Goal: Transaction & Acquisition: Book appointment/travel/reservation

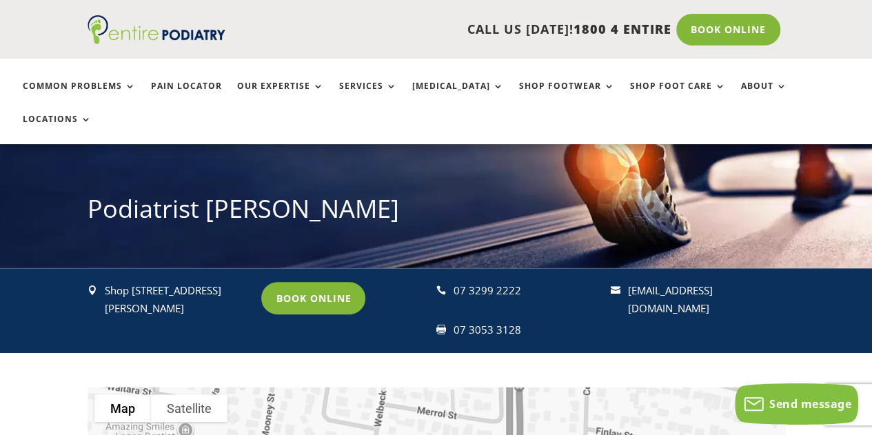
scroll to position [123, 0]
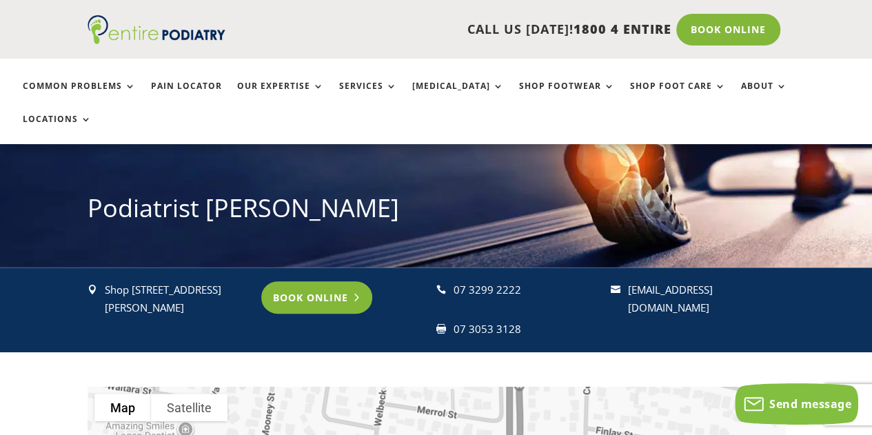
click at [303, 281] on link "Book Online" at bounding box center [316, 297] width 111 height 32
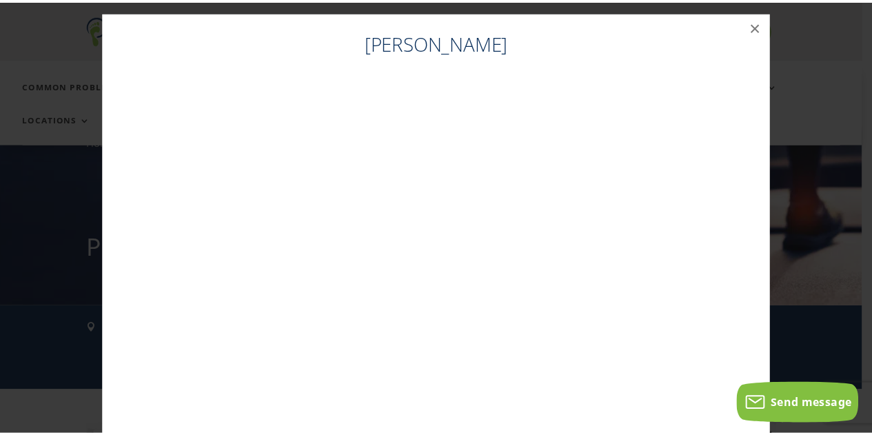
scroll to position [0, 0]
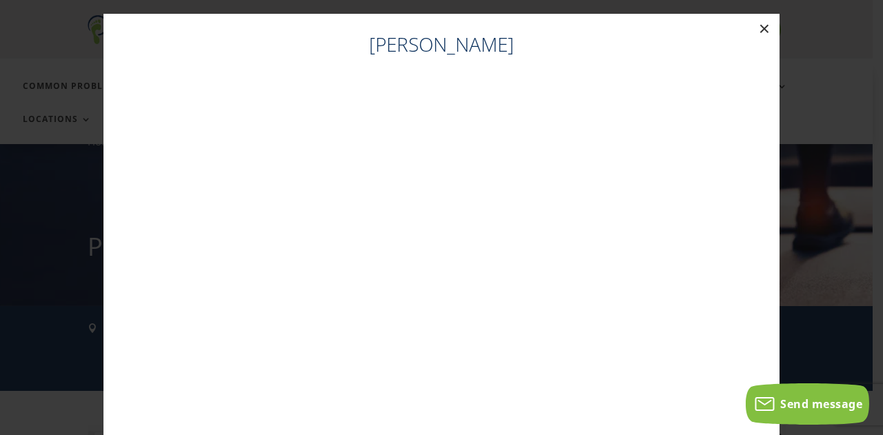
click at [763, 28] on button "×" at bounding box center [764, 29] width 30 height 30
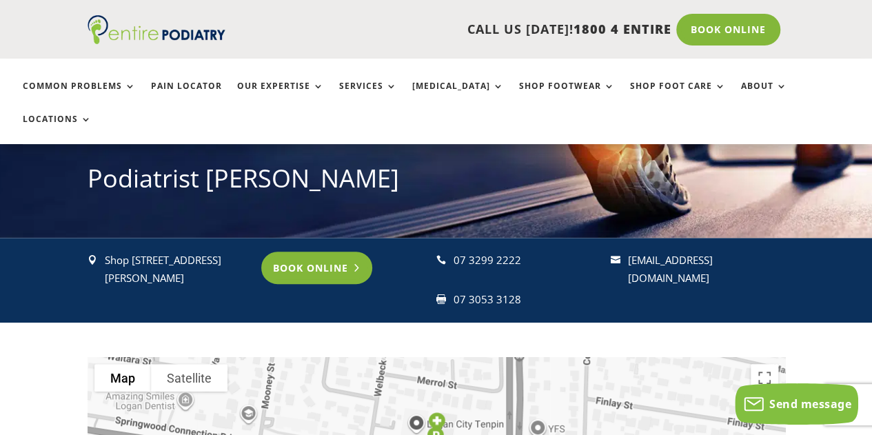
click at [303, 252] on link "Book Online" at bounding box center [316, 268] width 111 height 32
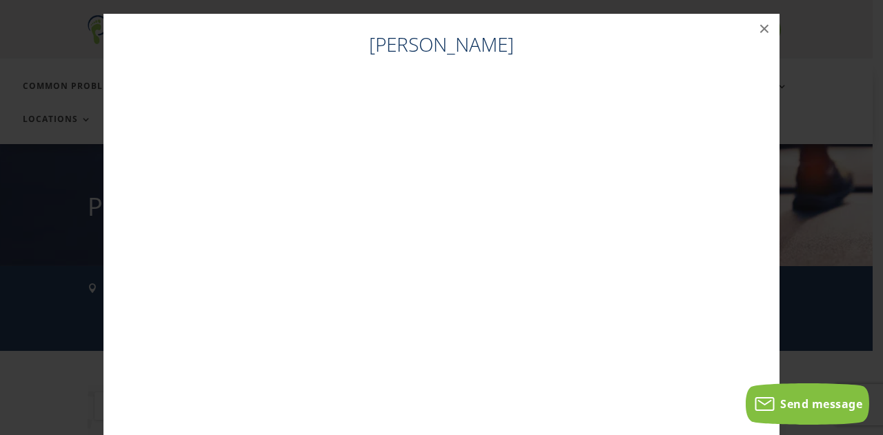
scroll to position [114, 0]
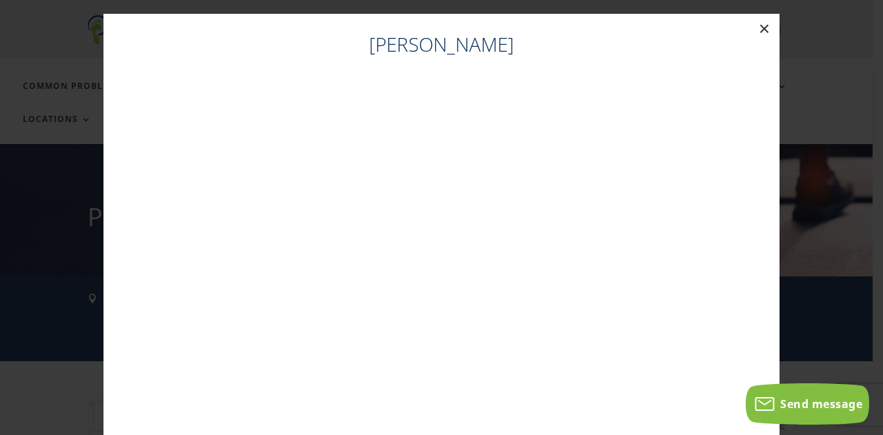
click at [758, 27] on button "×" at bounding box center [764, 29] width 30 height 30
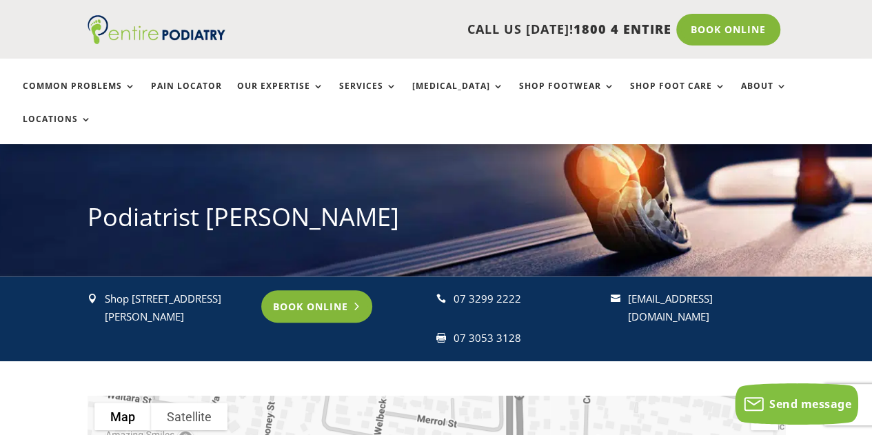
click at [308, 290] on link "Book Online" at bounding box center [316, 306] width 111 height 32
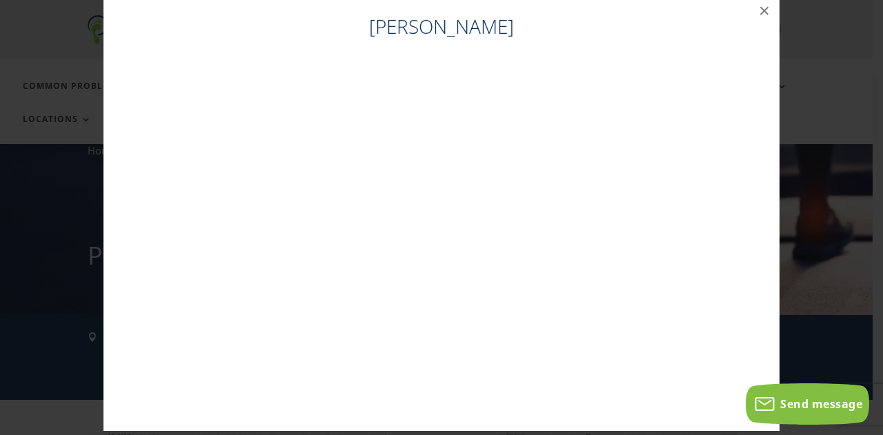
scroll to position [28, 0]
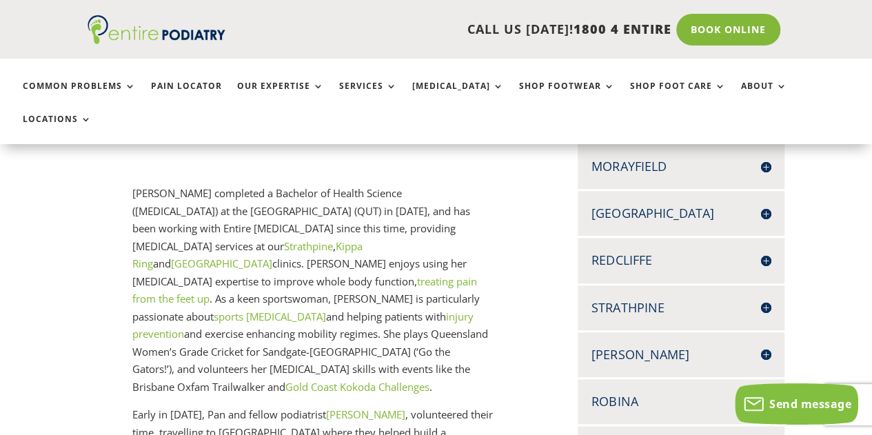
scroll to position [501, 0]
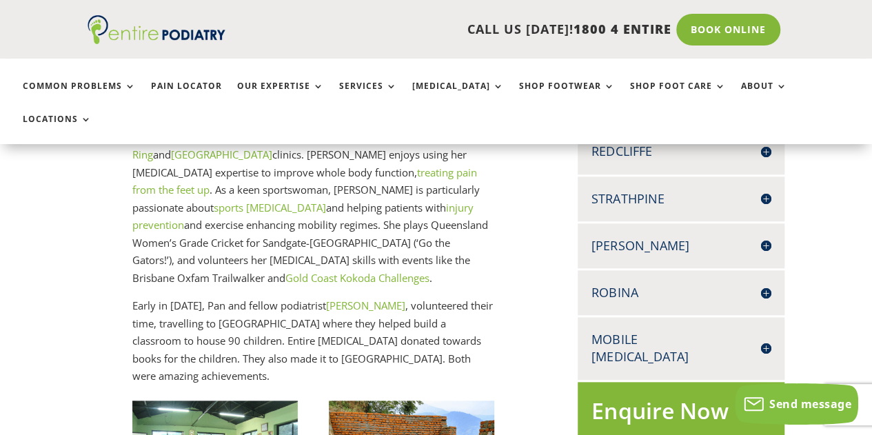
click at [764, 237] on h4 "[PERSON_NAME]" at bounding box center [681, 245] width 179 height 17
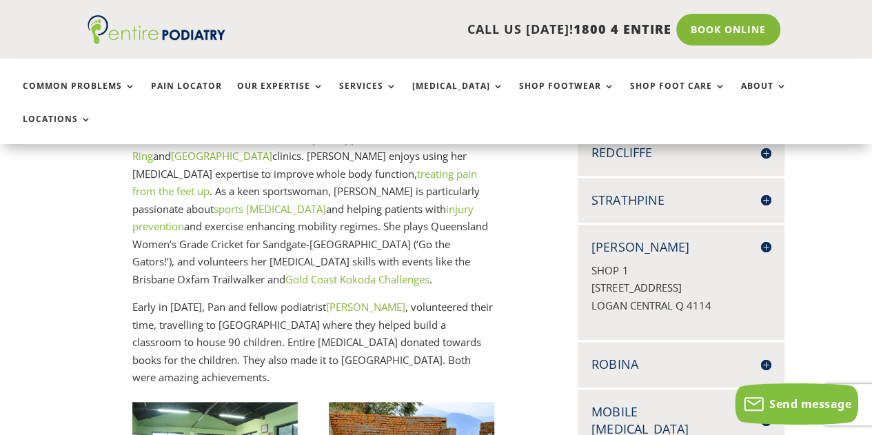
scroll to position [608, 0]
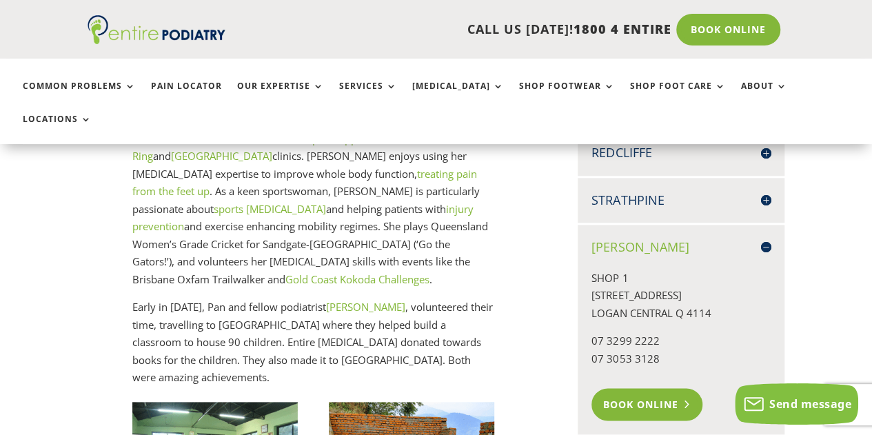
click at [648, 388] on link "Book Online" at bounding box center [647, 404] width 111 height 32
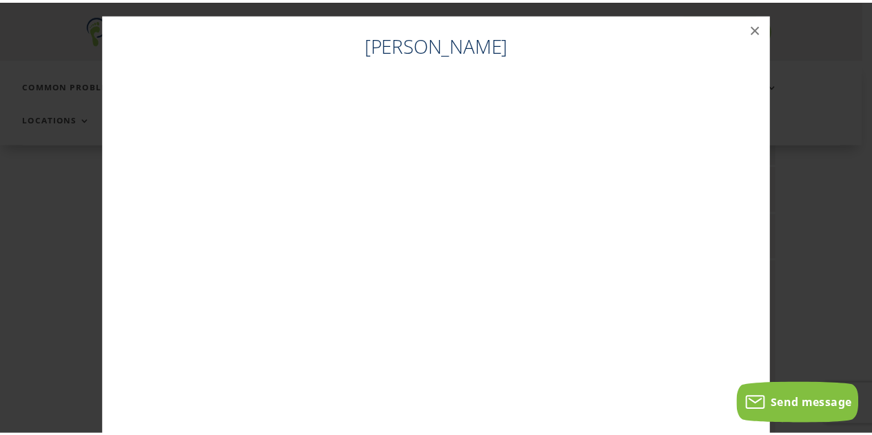
scroll to position [570, 0]
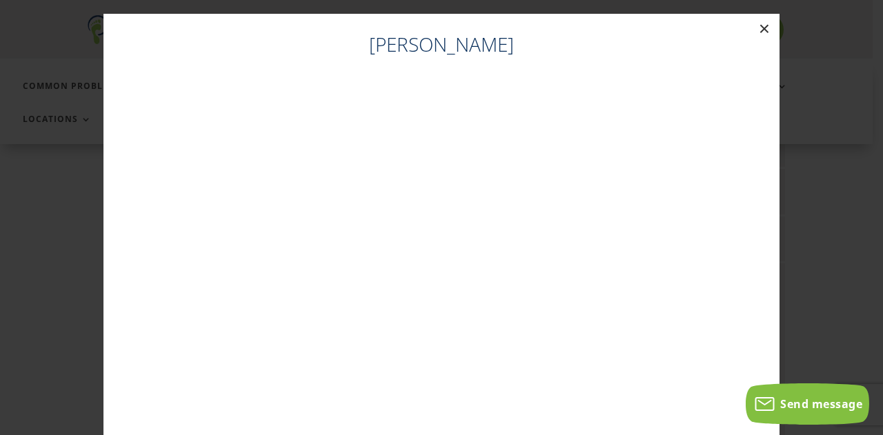
click at [758, 28] on button "×" at bounding box center [764, 29] width 30 height 30
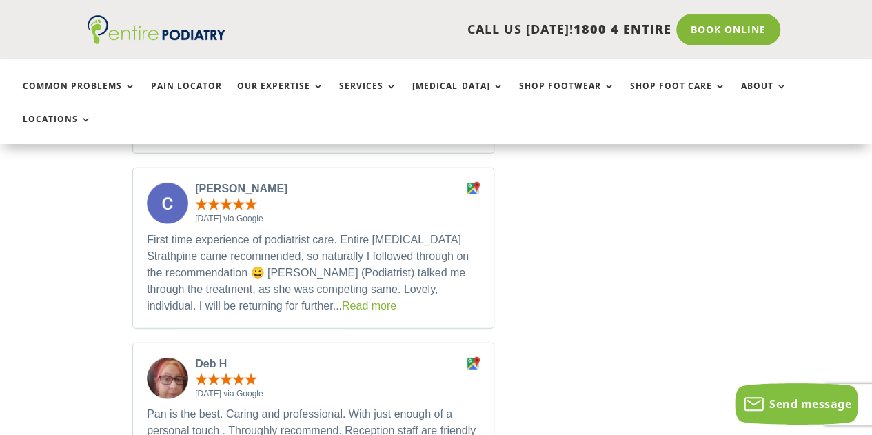
scroll to position [1675, 0]
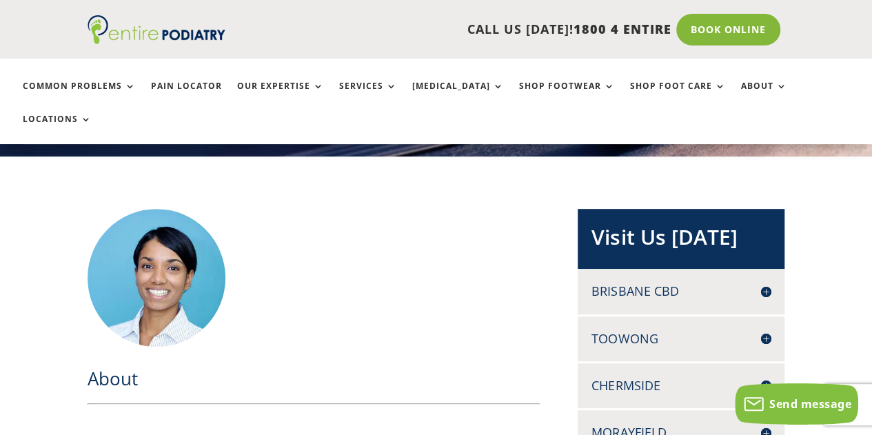
click at [765, 283] on h4 "Brisbane CBD" at bounding box center [681, 291] width 179 height 17
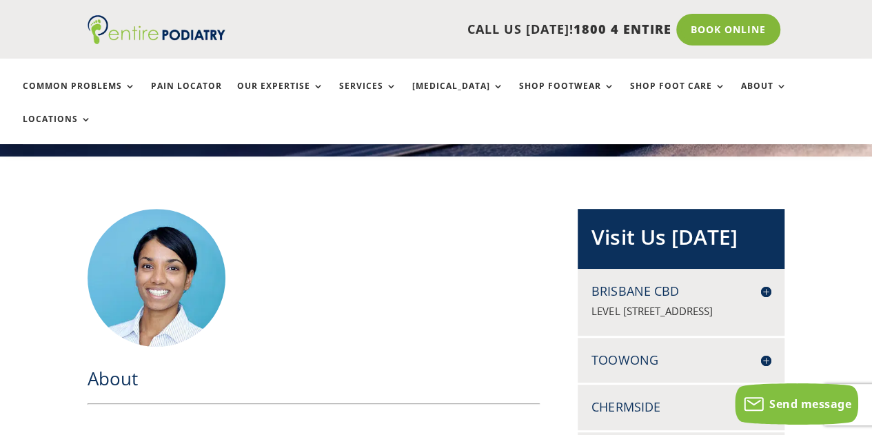
scroll to position [234, 0]
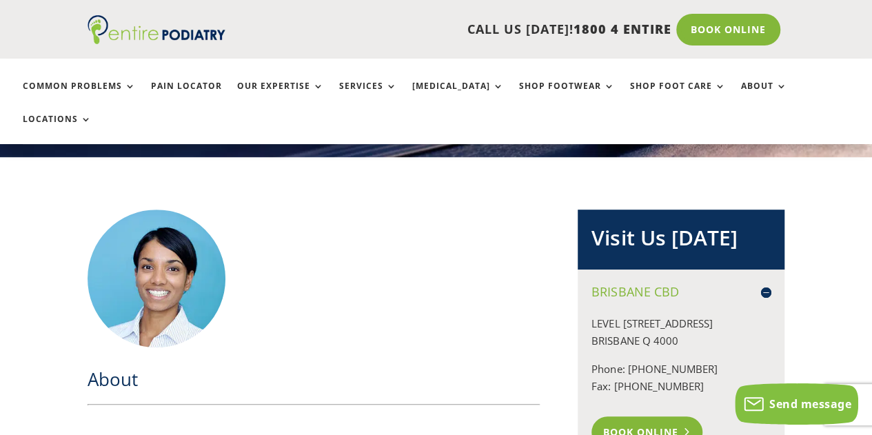
click at [638, 416] on link "Book Online" at bounding box center [647, 432] width 111 height 32
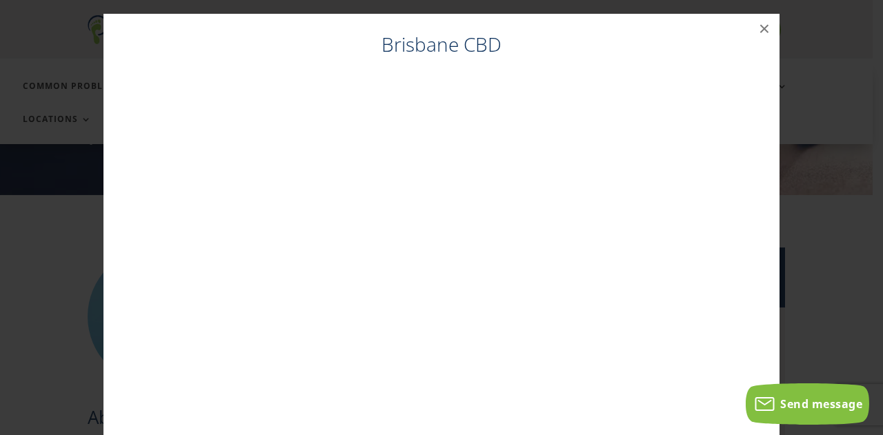
scroll to position [195, 0]
click at [757, 31] on button "×" at bounding box center [764, 29] width 30 height 30
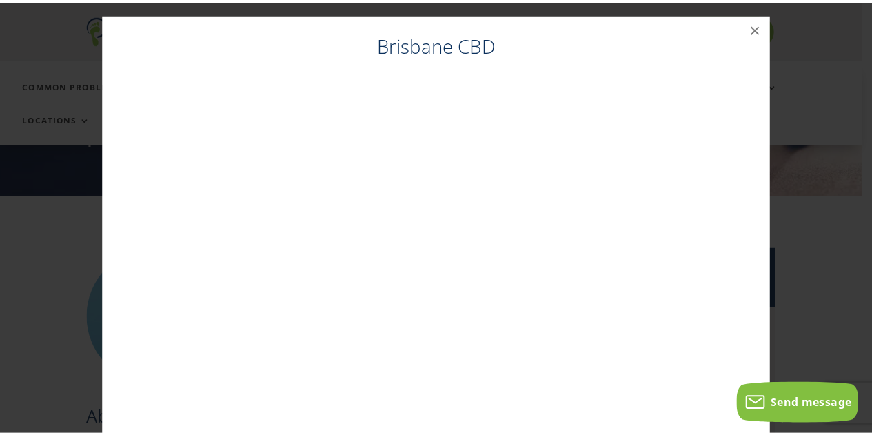
scroll to position [212, 0]
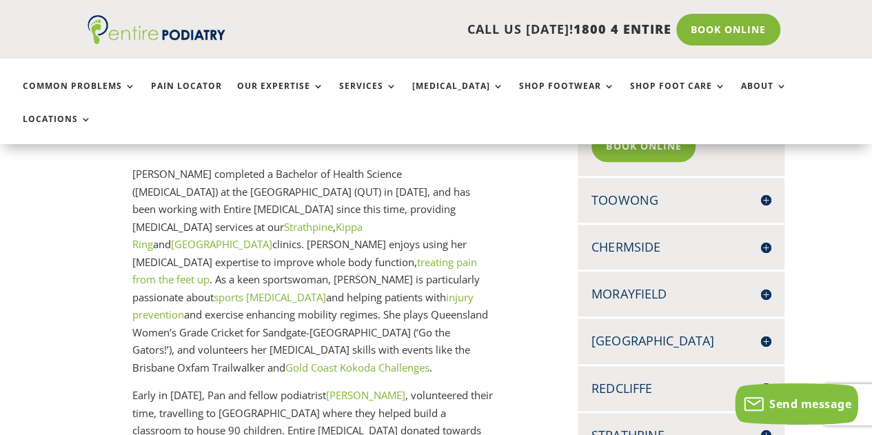
click at [765, 192] on h4 "Toowong" at bounding box center [681, 200] width 179 height 17
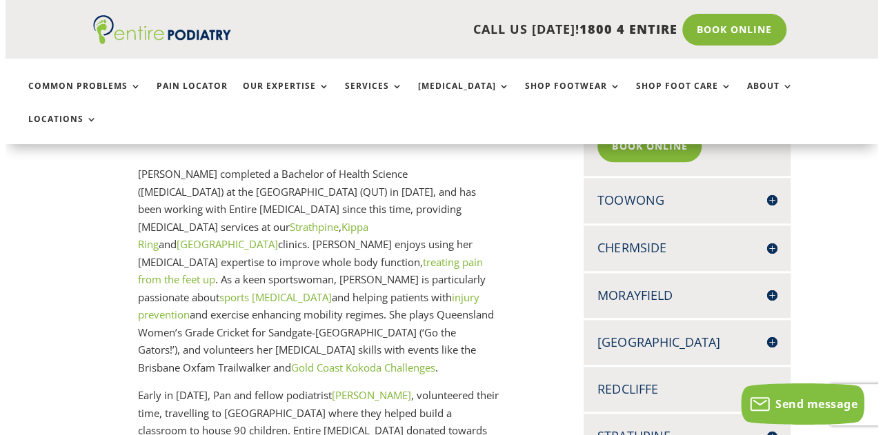
scroll to position [521, 0]
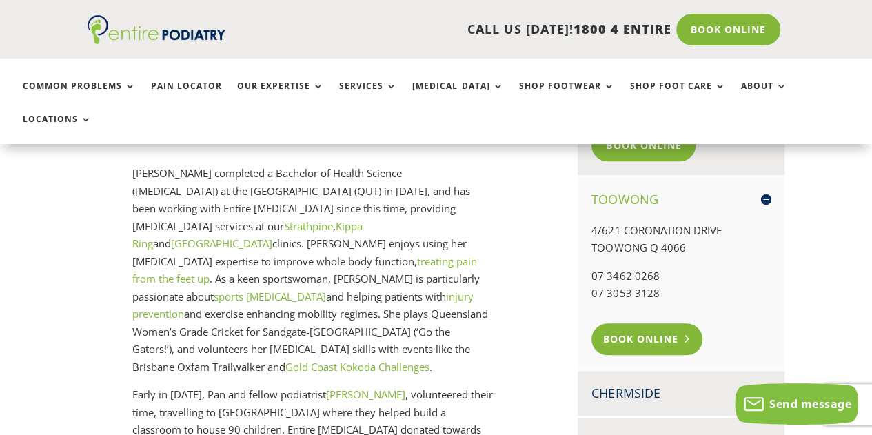
click at [661, 323] on link "Book Online" at bounding box center [647, 339] width 111 height 32
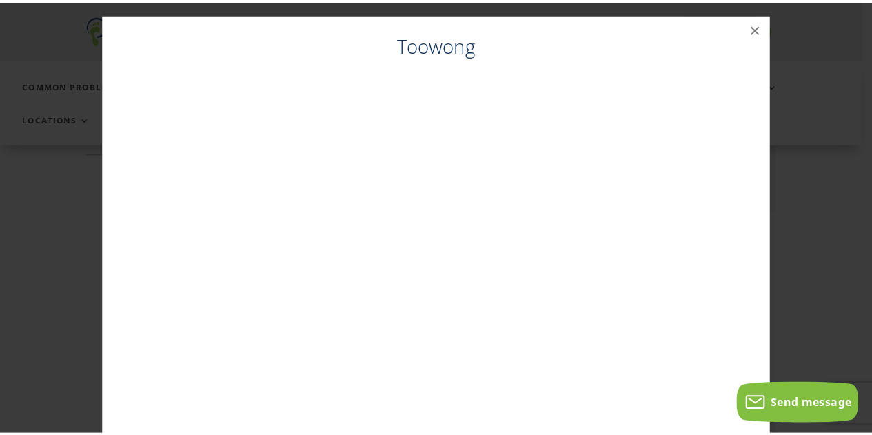
scroll to position [482, 0]
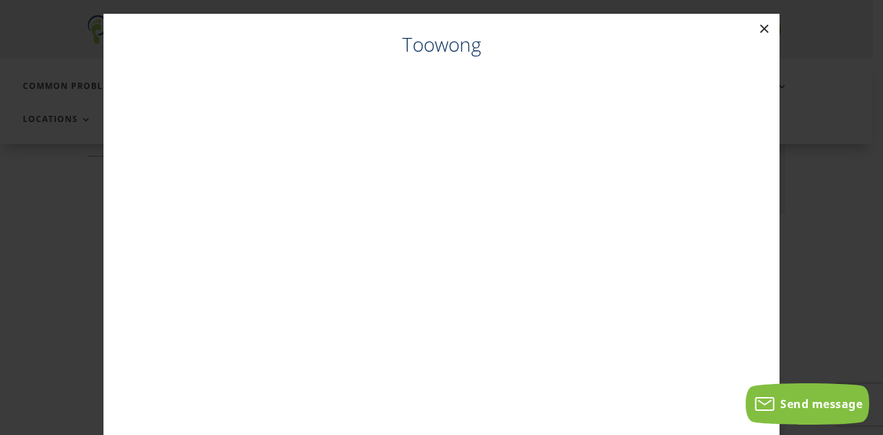
click at [762, 30] on button "×" at bounding box center [764, 29] width 30 height 30
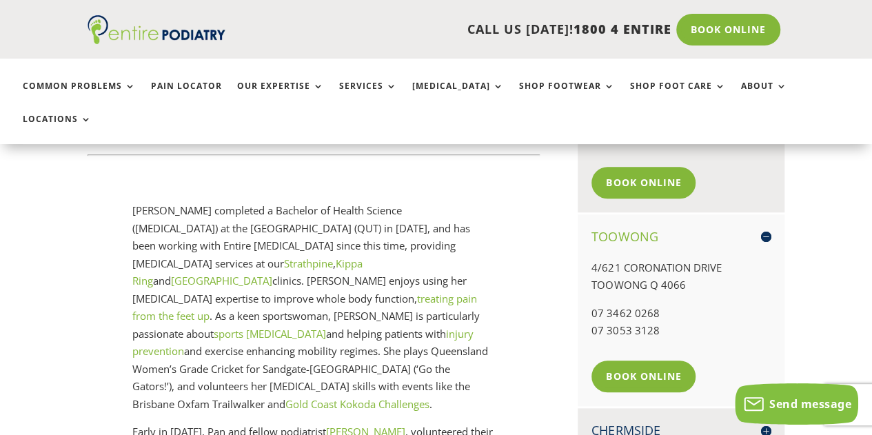
scroll to position [483, 0]
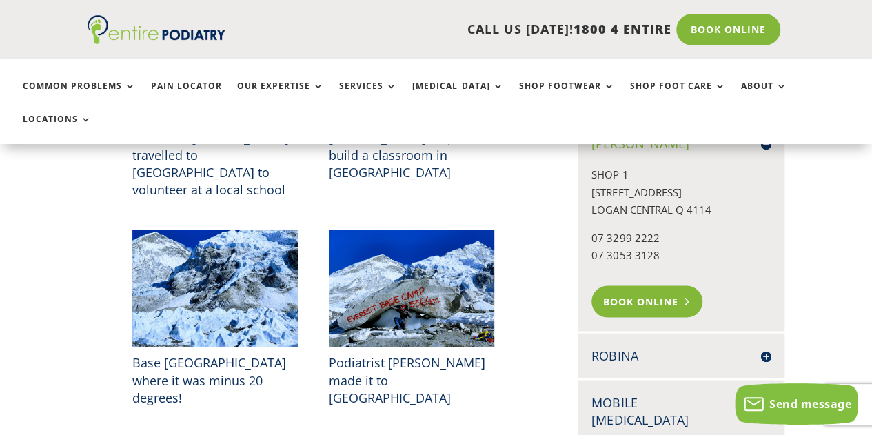
click at [644, 285] on link "Book Online" at bounding box center [647, 301] width 111 height 32
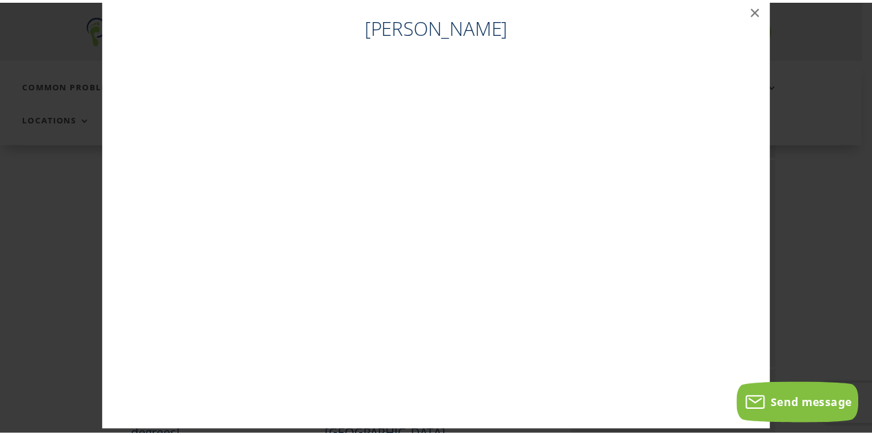
scroll to position [28, 0]
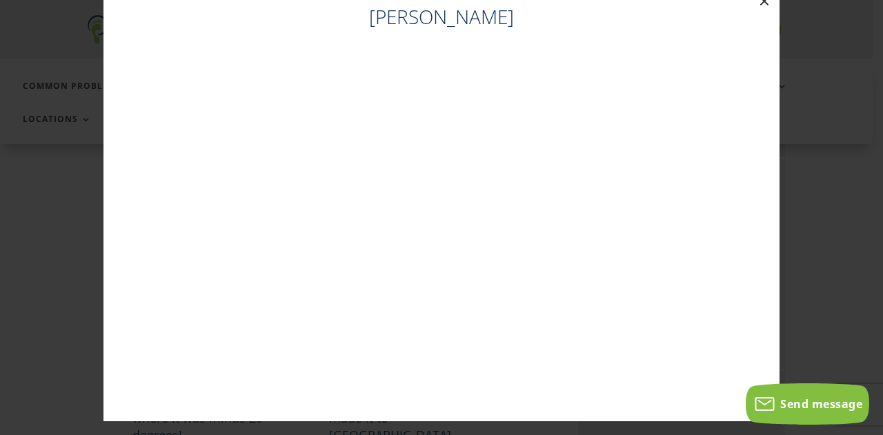
click at [760, 6] on button "×" at bounding box center [764, 1] width 30 height 30
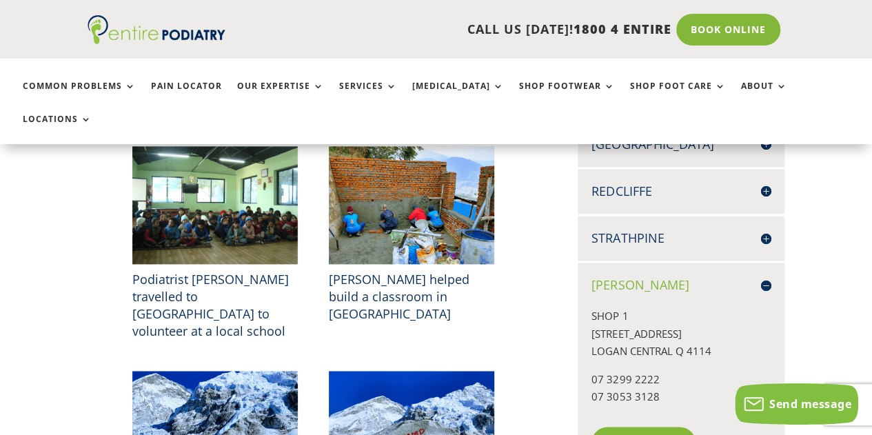
scroll to position [863, 0]
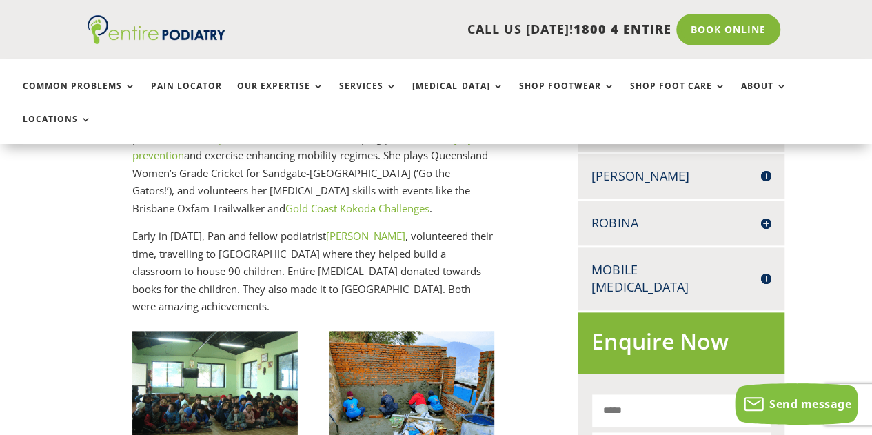
scroll to position [680, 0]
